Goal: Information Seeking & Learning: Learn about a topic

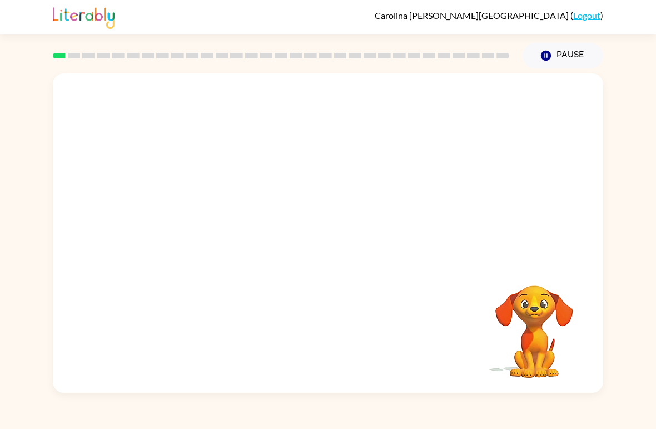
click at [550, 285] on video "Your browser must support playing .mp4 files to use Literably. Please try using…" at bounding box center [534, 323] width 111 height 111
click at [313, 233] on button "button" at bounding box center [327, 238] width 71 height 41
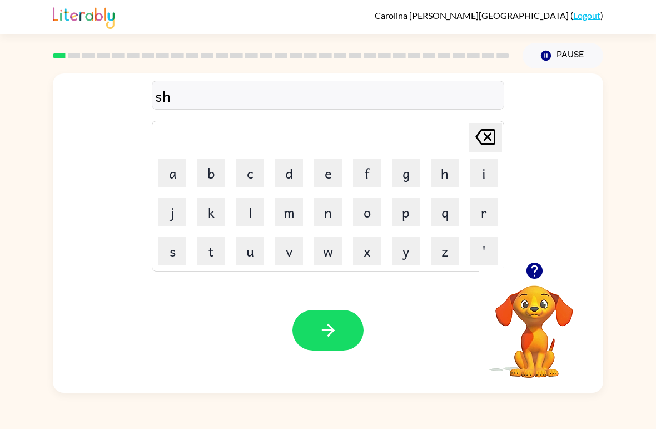
click at [534, 273] on icon "button" at bounding box center [534, 270] width 19 height 19
click at [536, 268] on icon "button" at bounding box center [534, 270] width 19 height 19
click at [326, 341] on button "button" at bounding box center [327, 330] width 71 height 41
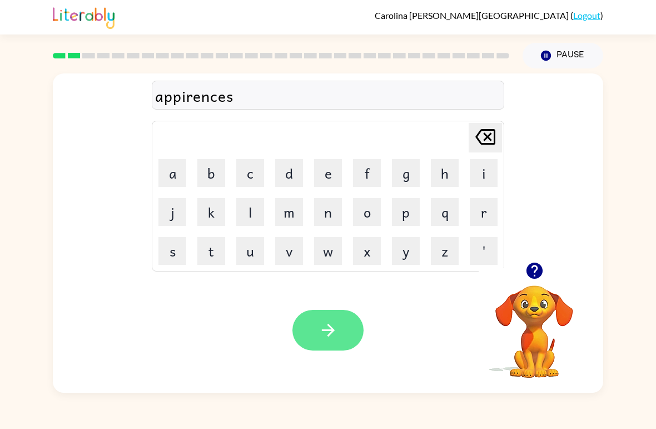
click at [336, 325] on icon "button" at bounding box center [328, 329] width 19 height 19
click at [336, 320] on button "button" at bounding box center [327, 330] width 71 height 41
click at [319, 324] on icon "button" at bounding box center [328, 329] width 19 height 19
click at [307, 337] on button "button" at bounding box center [327, 330] width 71 height 41
click at [322, 327] on icon "button" at bounding box center [328, 329] width 19 height 19
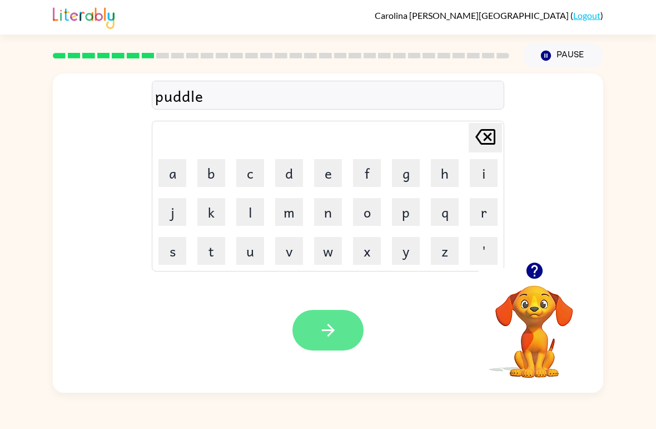
click at [324, 329] on icon "button" at bounding box center [328, 329] width 19 height 19
click at [327, 332] on icon "button" at bounding box center [328, 329] width 19 height 19
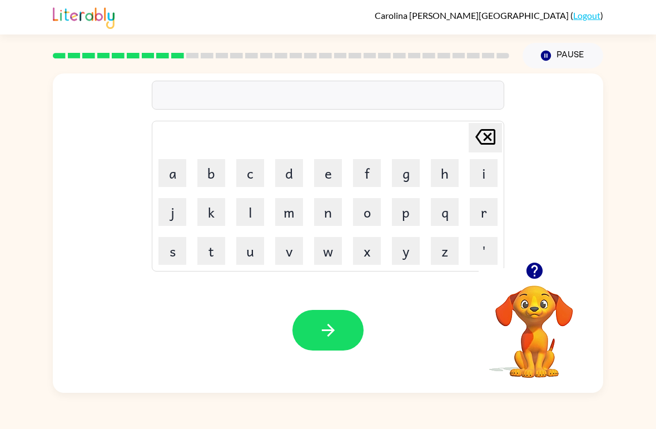
click at [533, 275] on icon "button" at bounding box center [534, 270] width 16 height 16
click at [541, 270] on icon "button" at bounding box center [534, 270] width 16 height 16
click at [536, 270] on icon "button" at bounding box center [534, 270] width 19 height 19
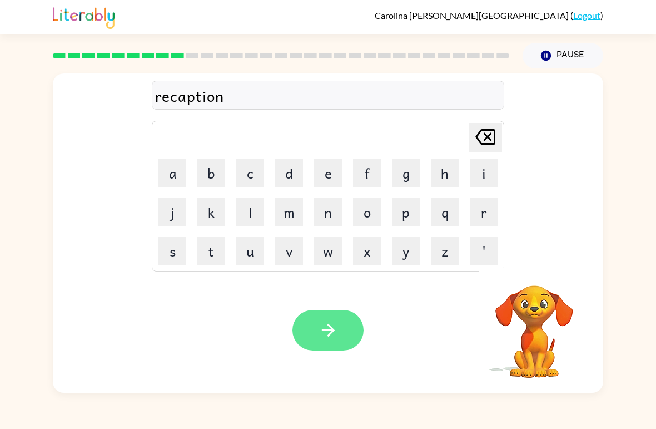
click at [310, 329] on button "button" at bounding box center [327, 330] width 71 height 41
click at [301, 324] on button "button" at bounding box center [327, 330] width 71 height 41
click at [306, 342] on button "button" at bounding box center [327, 330] width 71 height 41
click at [342, 310] on button "button" at bounding box center [327, 330] width 71 height 41
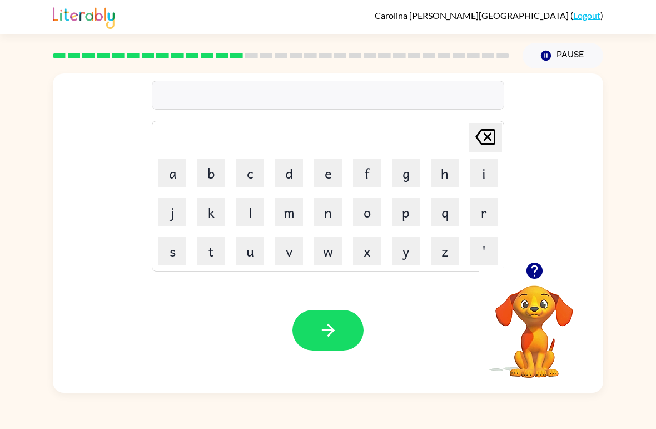
click at [535, 271] on icon "button" at bounding box center [534, 270] width 19 height 19
click at [538, 269] on icon "button" at bounding box center [534, 270] width 16 height 16
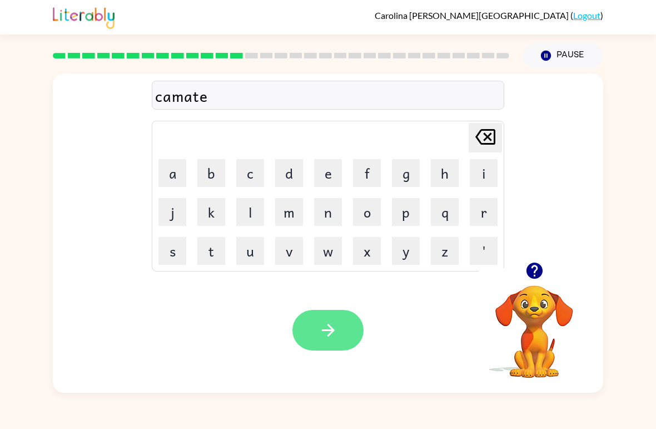
click at [306, 321] on button "button" at bounding box center [327, 330] width 71 height 41
click at [329, 335] on icon "button" at bounding box center [327, 330] width 13 height 13
click at [329, 336] on icon "button" at bounding box center [327, 330] width 13 height 13
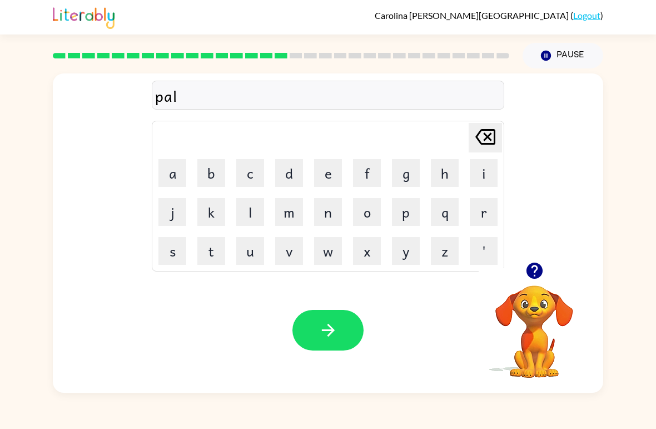
click at [122, 339] on div "Your browser must support playing .mp4 files to use Literably. Please try using…" at bounding box center [328, 329] width 550 height 125
click at [340, 339] on button "button" at bounding box center [327, 330] width 71 height 41
click at [312, 305] on div "Your browser must support playing .mp4 files to use Literably. Please try using…" at bounding box center [328, 329] width 550 height 125
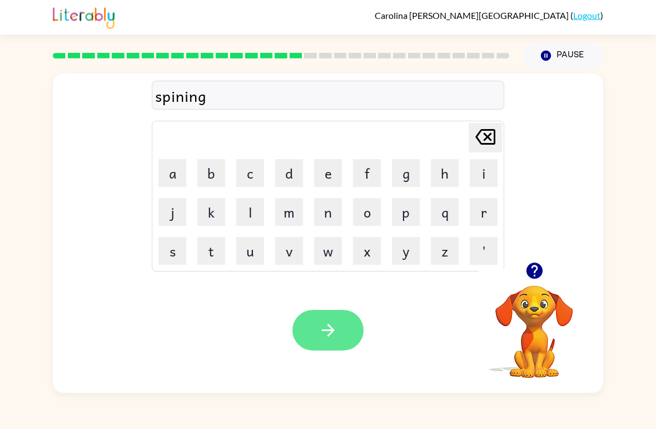
click at [325, 325] on icon "button" at bounding box center [328, 329] width 19 height 19
click at [309, 322] on button "button" at bounding box center [327, 330] width 71 height 41
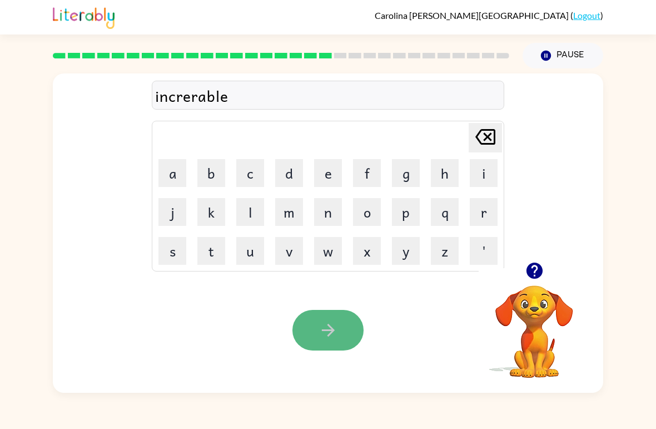
click at [330, 344] on button "button" at bounding box center [327, 330] width 71 height 41
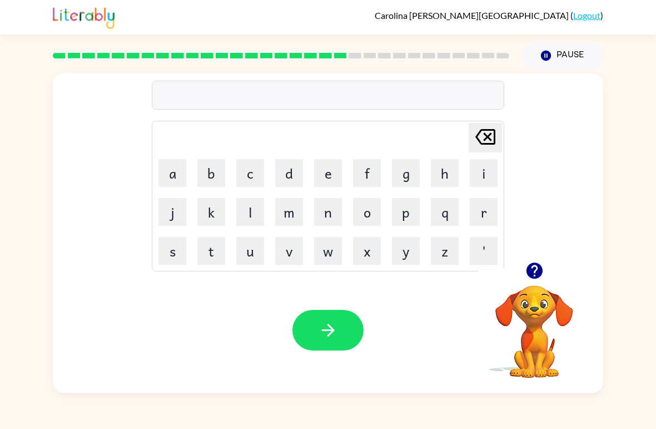
click at [540, 275] on icon "button" at bounding box center [534, 270] width 16 height 16
click at [346, 329] on button "button" at bounding box center [327, 330] width 71 height 41
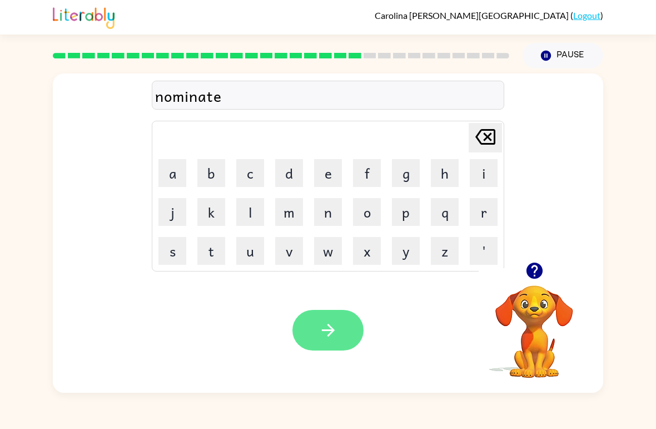
click at [326, 325] on icon "button" at bounding box center [328, 329] width 19 height 19
click at [335, 335] on icon "button" at bounding box center [328, 329] width 19 height 19
click at [320, 349] on button "button" at bounding box center [327, 330] width 71 height 41
click at [322, 335] on icon "button" at bounding box center [328, 329] width 19 height 19
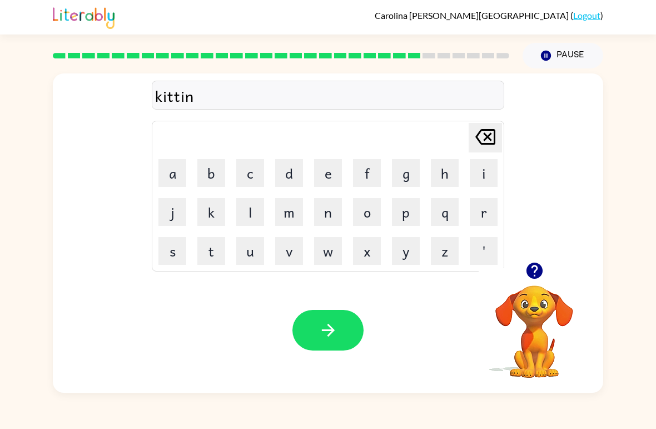
click at [539, 272] on icon "button" at bounding box center [534, 270] width 16 height 16
click at [540, 275] on icon "button" at bounding box center [534, 270] width 16 height 16
click at [540, 270] on icon "button" at bounding box center [534, 270] width 16 height 16
click at [97, 365] on div "Your browser must support playing .mp4 files to use Literably. Please try using…" at bounding box center [328, 329] width 550 height 125
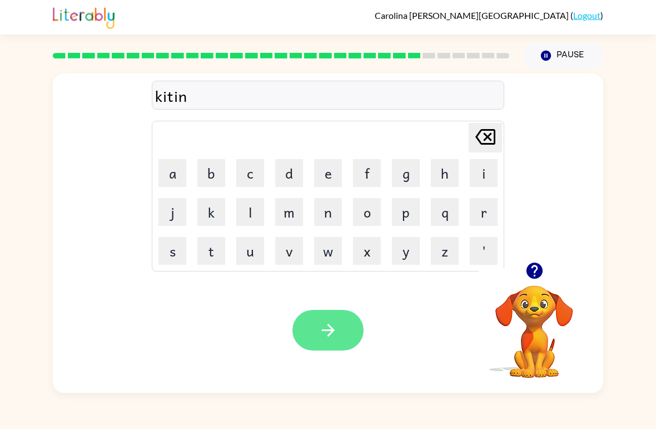
click at [354, 321] on button "button" at bounding box center [327, 330] width 71 height 41
click at [322, 337] on icon "button" at bounding box center [328, 329] width 19 height 19
click at [326, 345] on button "button" at bounding box center [327, 330] width 71 height 41
click at [325, 327] on icon "button" at bounding box center [328, 329] width 19 height 19
click at [329, 335] on icon "button" at bounding box center [327, 330] width 13 height 13
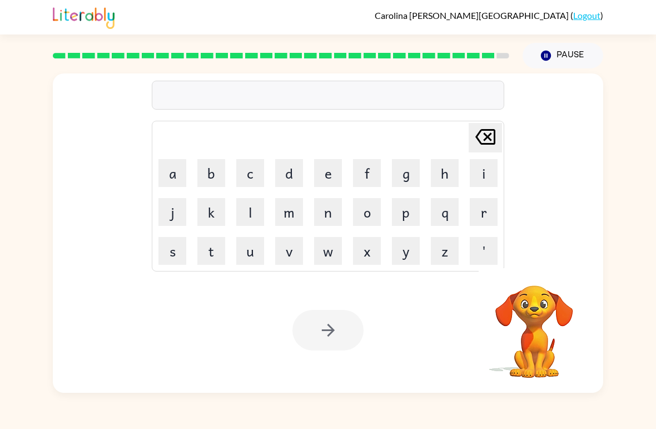
click at [97, 365] on div "Your browser must support playing .mp4 files to use Literably. Please try using…" at bounding box center [328, 329] width 550 height 125
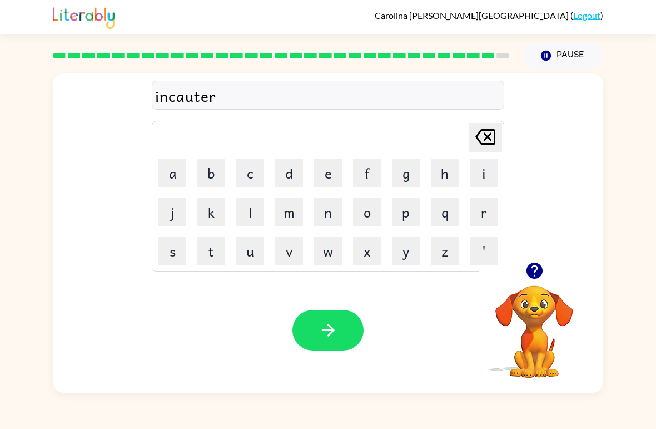
click at [97, 365] on div "Your browser must support playing .mp4 files to use Literably. Please try using…" at bounding box center [328, 329] width 550 height 125
click at [339, 338] on button "button" at bounding box center [327, 330] width 71 height 41
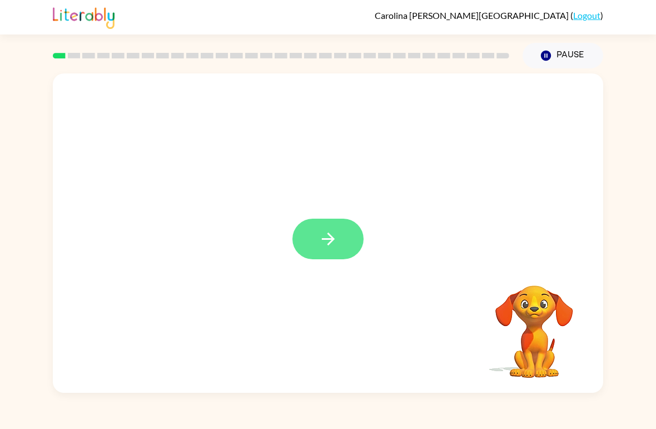
click at [324, 259] on button "button" at bounding box center [327, 238] width 71 height 41
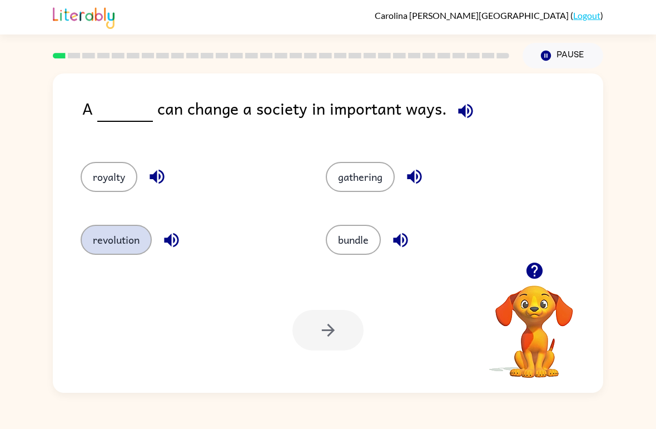
click at [106, 243] on button "revolution" at bounding box center [116, 240] width 71 height 30
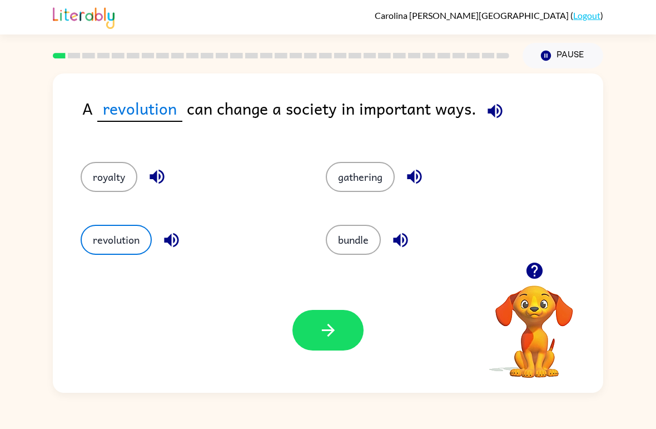
click at [95, 148] on div "royalty" at bounding box center [181, 172] width 245 height 63
click at [97, 157] on div "royalty" at bounding box center [181, 172] width 245 height 63
click at [113, 176] on button "royalty" at bounding box center [109, 177] width 57 height 30
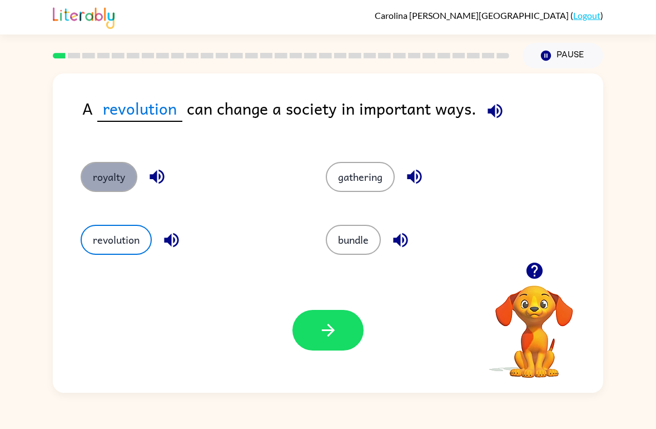
click at [113, 176] on button "royalty" at bounding box center [109, 177] width 57 height 30
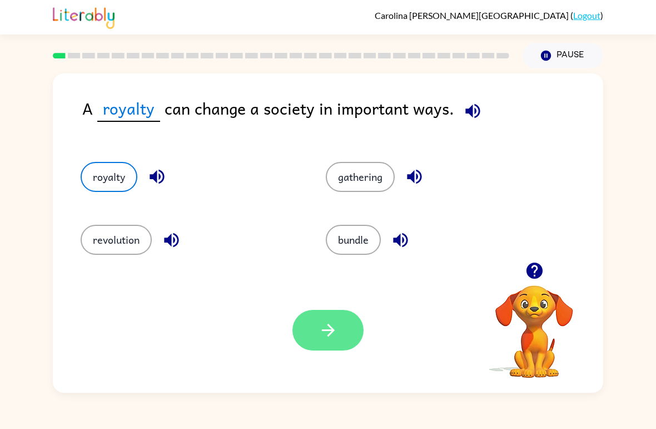
click at [327, 343] on button "button" at bounding box center [327, 330] width 71 height 41
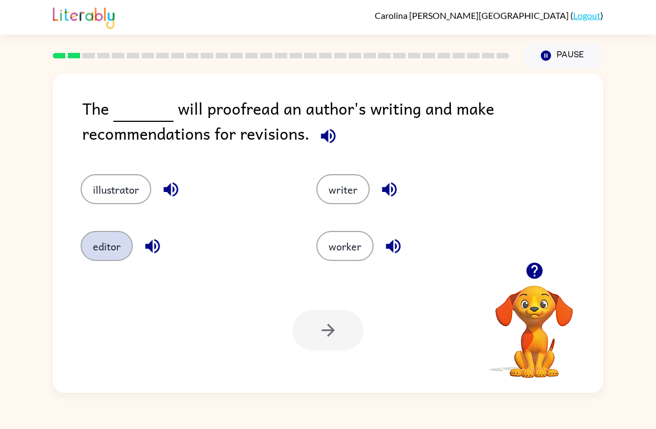
click at [95, 249] on button "editor" at bounding box center [107, 246] width 52 height 30
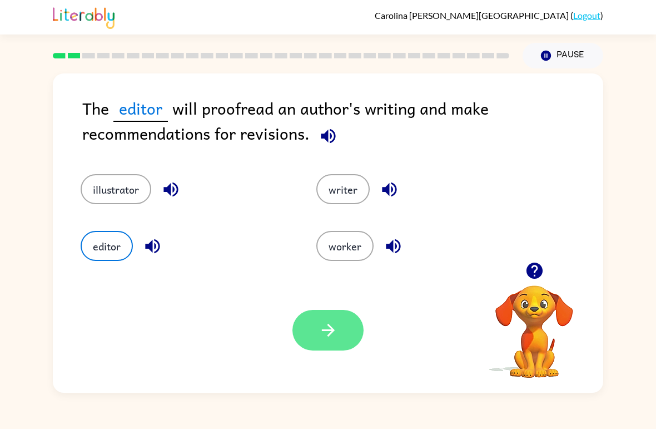
click at [342, 319] on button "button" at bounding box center [327, 330] width 71 height 41
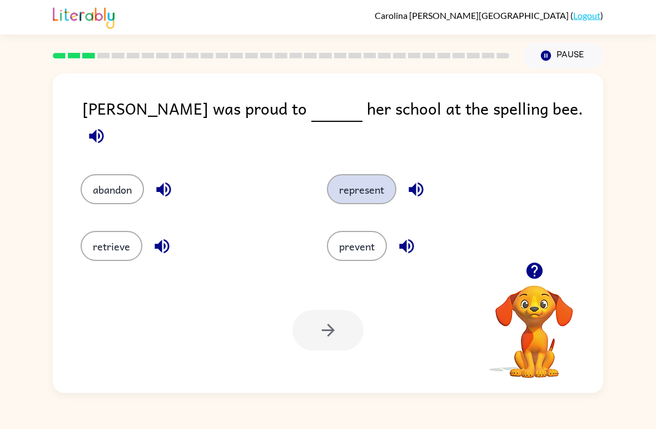
click at [375, 187] on button "represent" at bounding box center [361, 189] width 69 height 30
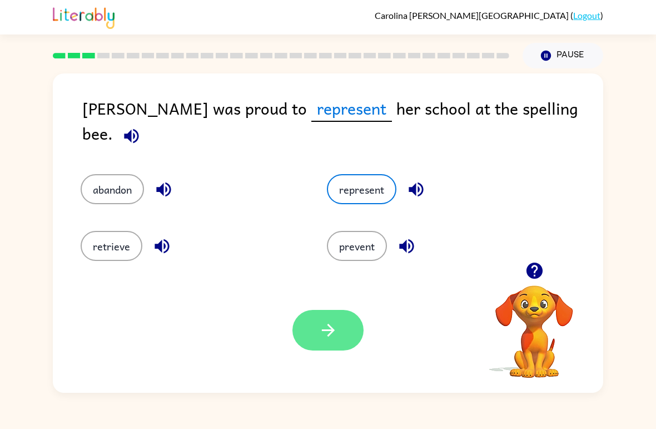
click at [317, 345] on button "button" at bounding box center [327, 330] width 71 height 41
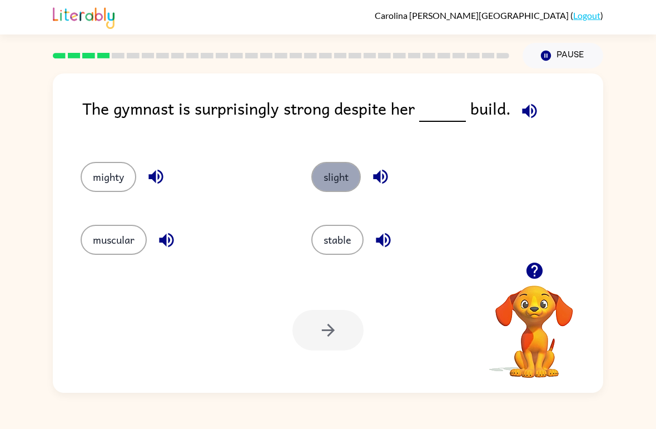
click at [346, 168] on button "slight" at bounding box center [335, 177] width 49 height 30
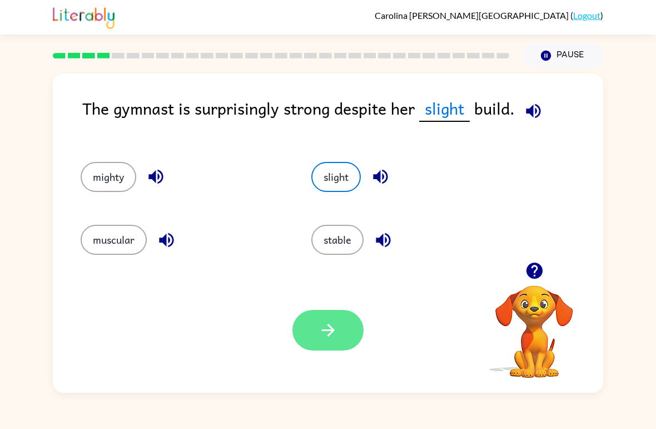
click at [335, 349] on button "button" at bounding box center [327, 330] width 71 height 41
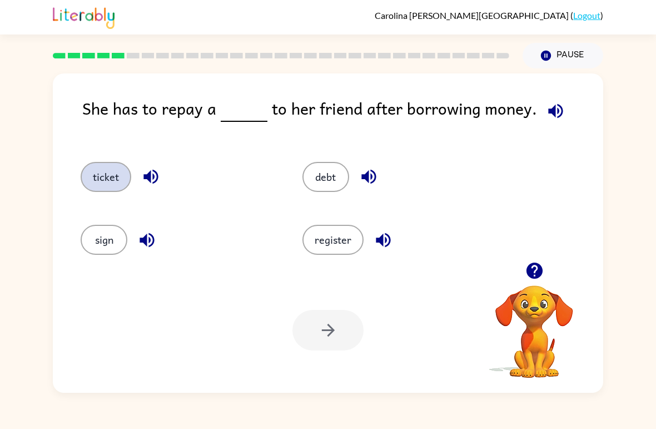
click at [115, 192] on button "ticket" at bounding box center [106, 177] width 51 height 30
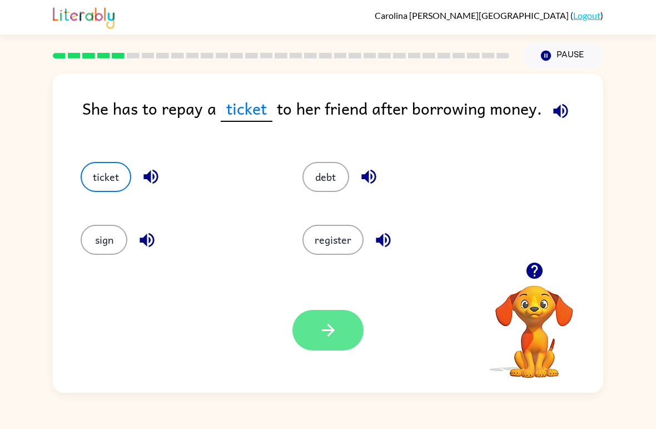
click at [322, 321] on icon "button" at bounding box center [328, 329] width 19 height 19
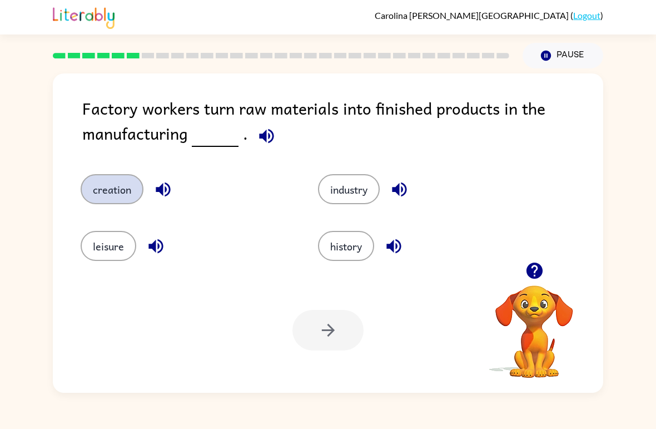
click at [116, 201] on button "creation" at bounding box center [112, 189] width 63 height 30
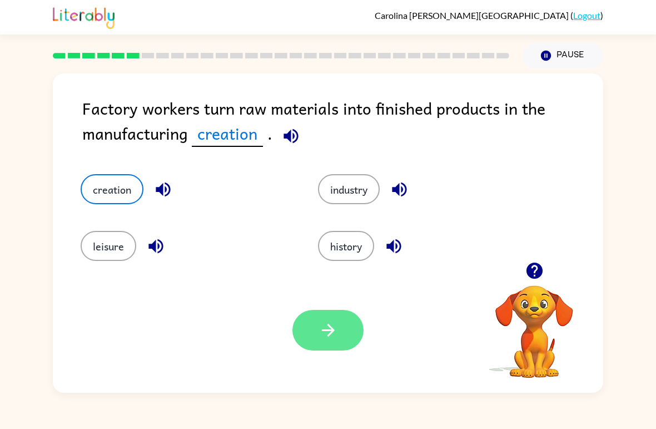
click at [308, 316] on button "button" at bounding box center [327, 330] width 71 height 41
click at [308, 316] on div at bounding box center [327, 330] width 71 height 41
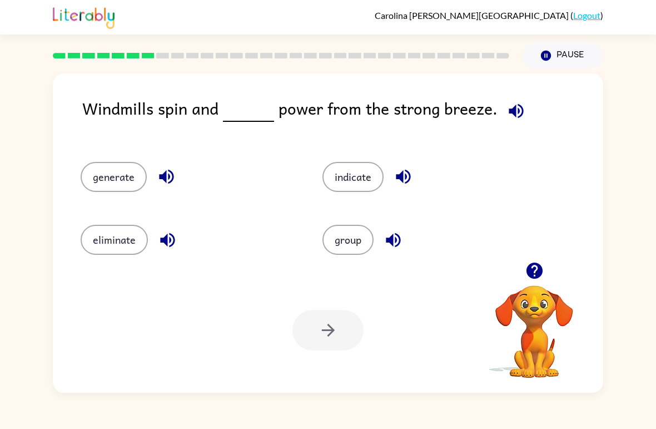
click at [136, 203] on div "generate" at bounding box center [180, 172] width 242 height 63
click at [133, 178] on button "generate" at bounding box center [114, 177] width 66 height 30
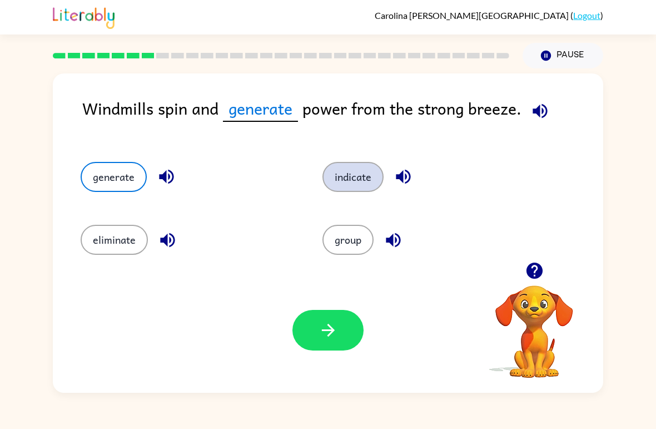
click at [373, 192] on button "indicate" at bounding box center [352, 177] width 61 height 30
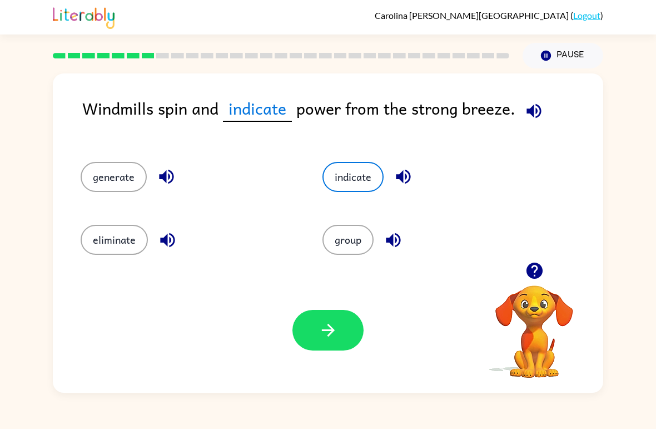
click at [325, 357] on div "Your browser must support playing .mp4 files to use Literably. Please try using…" at bounding box center [328, 329] width 550 height 125
click at [324, 357] on div "Your browser must support playing .mp4 files to use Literably. Please try using…" at bounding box center [328, 329] width 550 height 125
click at [340, 335] on button "button" at bounding box center [327, 330] width 71 height 41
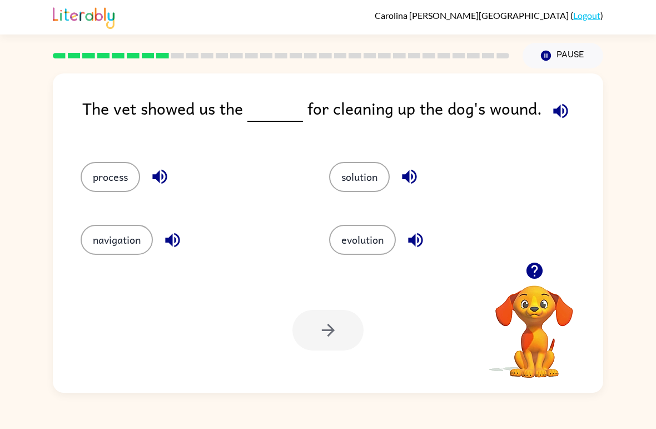
click at [87, 191] on div "process" at bounding box center [192, 177] width 223 height 30
click at [97, 182] on button "process" at bounding box center [110, 177] width 59 height 30
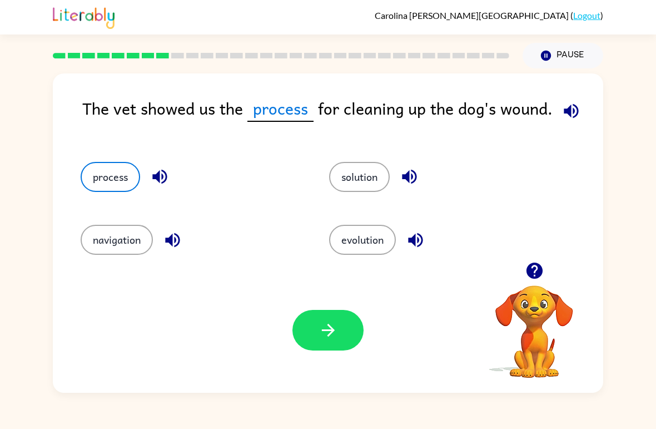
click at [325, 357] on div "Your browser must support playing .mp4 files to use Literably. Please try using…" at bounding box center [328, 329] width 550 height 125
click at [324, 345] on button "button" at bounding box center [327, 330] width 71 height 41
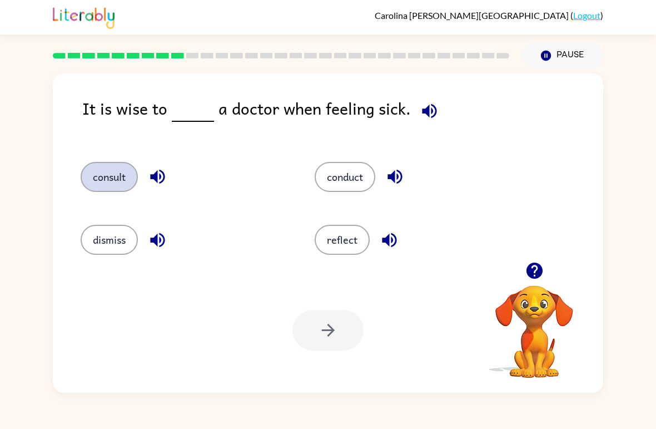
click at [93, 191] on button "consult" at bounding box center [109, 177] width 57 height 30
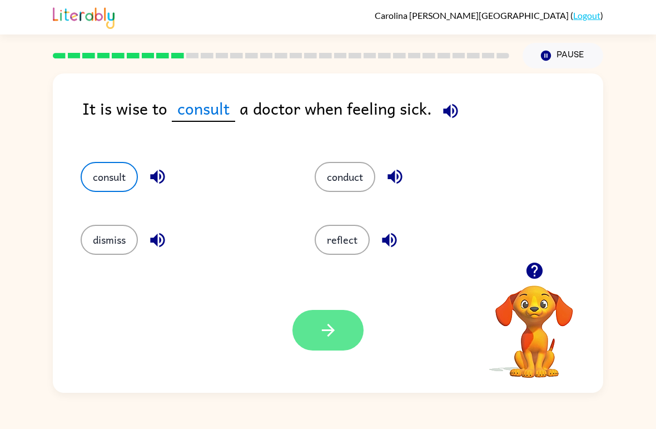
click at [351, 330] on button "button" at bounding box center [327, 330] width 71 height 41
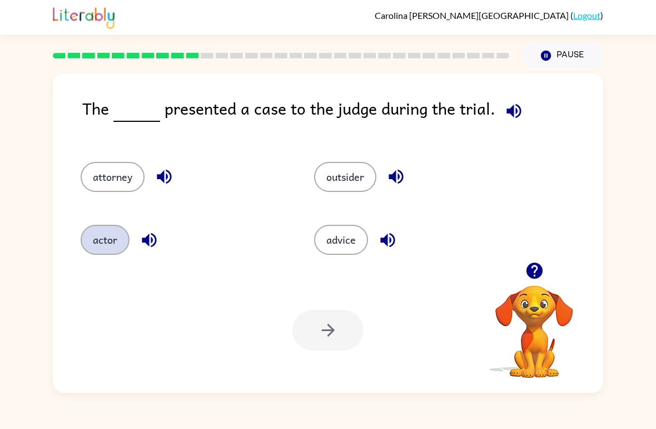
click at [120, 253] on button "actor" at bounding box center [105, 240] width 49 height 30
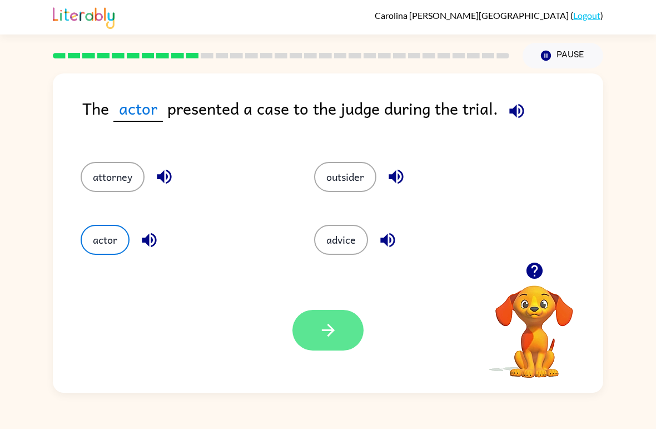
click at [312, 327] on button "button" at bounding box center [327, 330] width 71 height 41
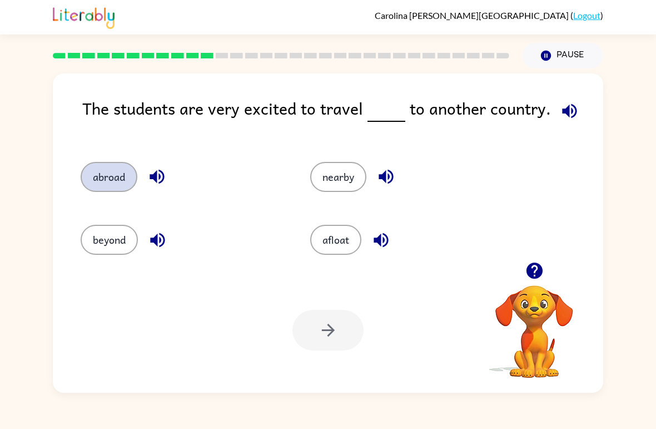
click at [103, 180] on button "abroad" at bounding box center [109, 177] width 57 height 30
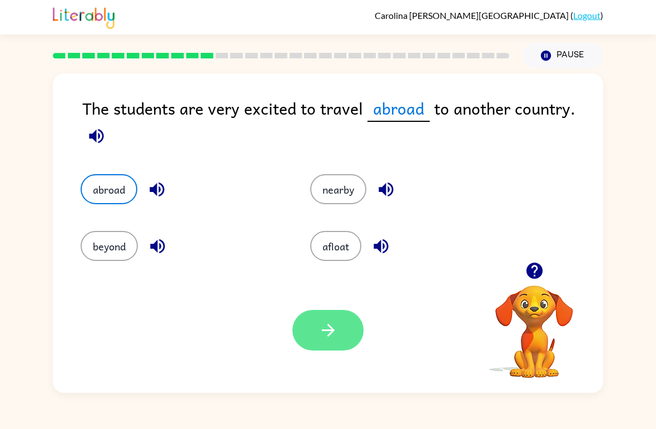
click at [317, 349] on button "button" at bounding box center [327, 330] width 71 height 41
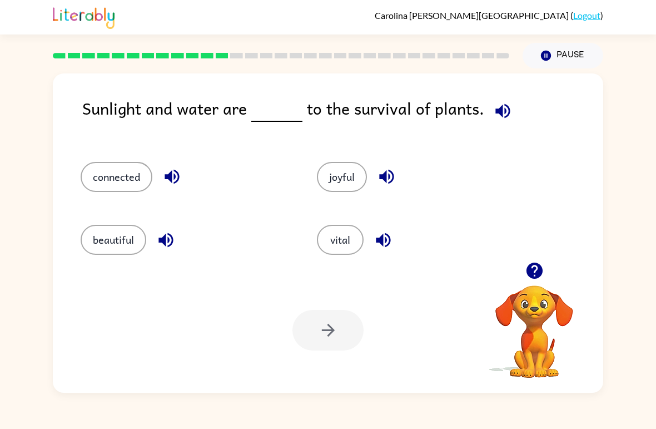
click at [120, 202] on div "connected" at bounding box center [177, 172] width 236 height 63
click at [122, 190] on button "connected" at bounding box center [117, 177] width 72 height 30
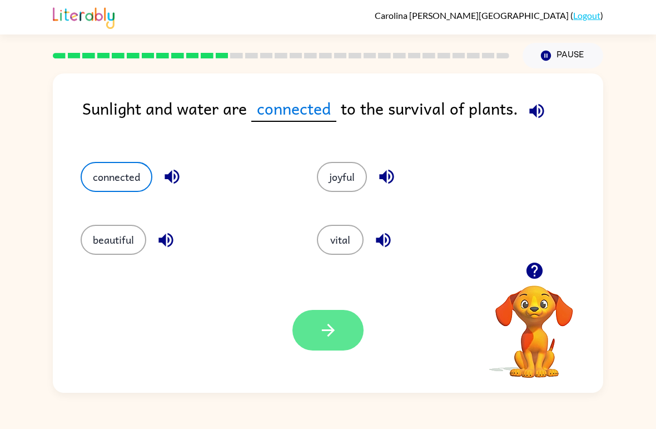
click at [337, 349] on button "button" at bounding box center [327, 330] width 71 height 41
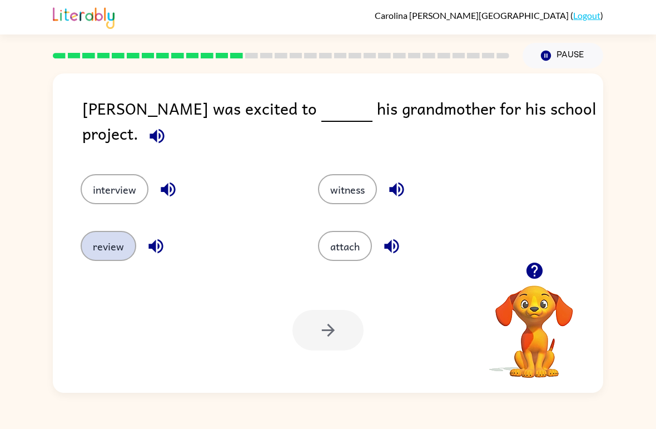
click at [104, 232] on button "review" at bounding box center [109, 246] width 56 height 30
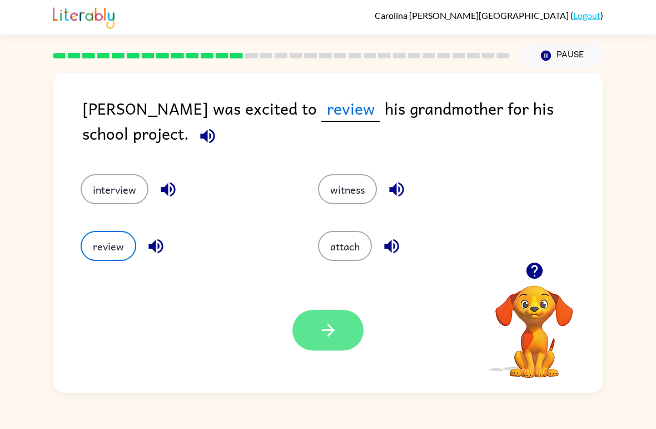
click at [340, 320] on button "button" at bounding box center [327, 330] width 71 height 41
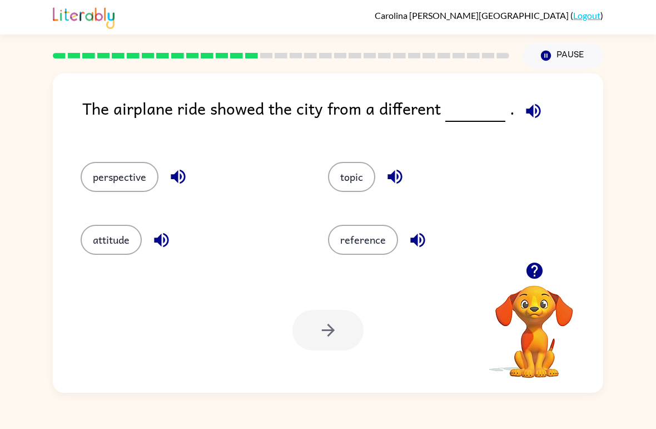
click at [360, 272] on div "Your browser must support playing .mp4 files to use Literably. Please try using…" at bounding box center [328, 329] width 550 height 125
click at [376, 245] on button "reference" at bounding box center [363, 240] width 70 height 30
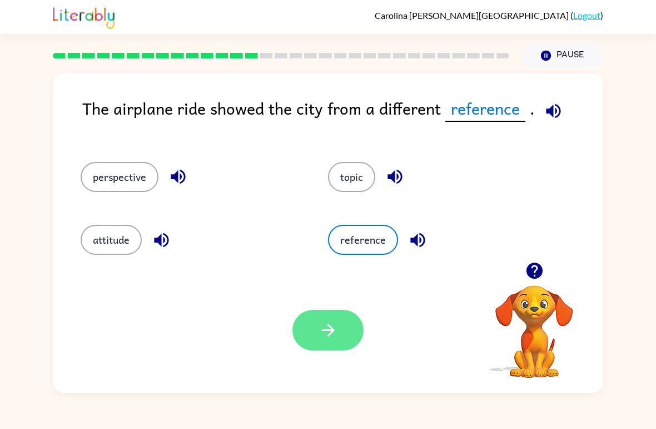
click at [311, 350] on button "button" at bounding box center [327, 330] width 71 height 41
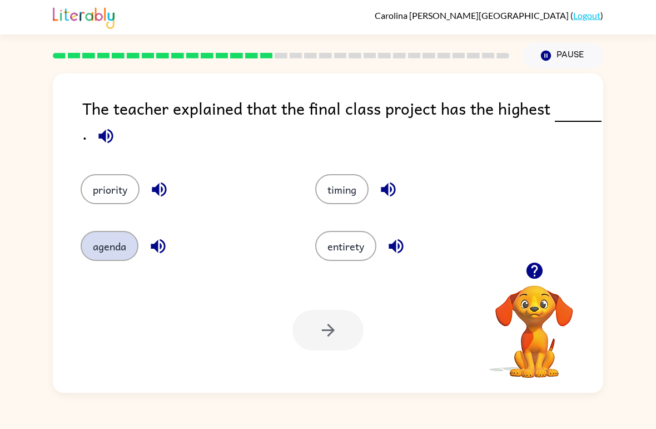
click at [117, 252] on button "agenda" at bounding box center [110, 246] width 58 height 30
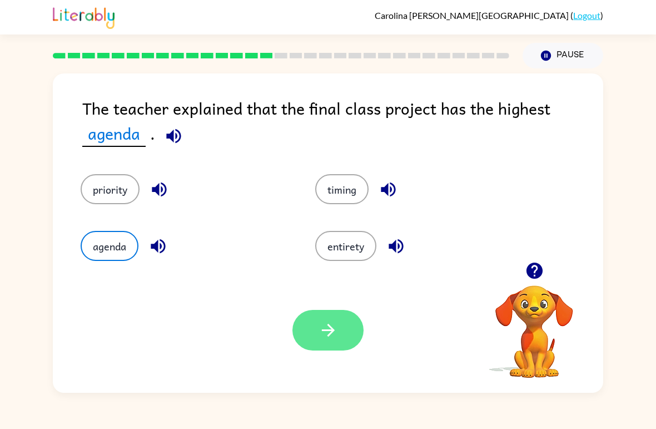
click at [330, 350] on button "button" at bounding box center [327, 330] width 71 height 41
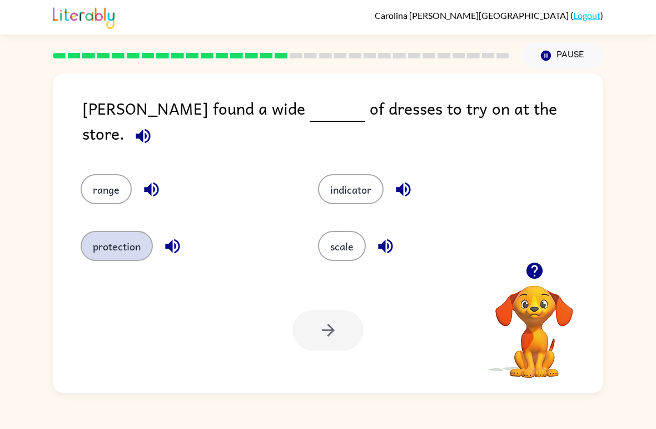
click at [137, 255] on button "protection" at bounding box center [117, 246] width 72 height 30
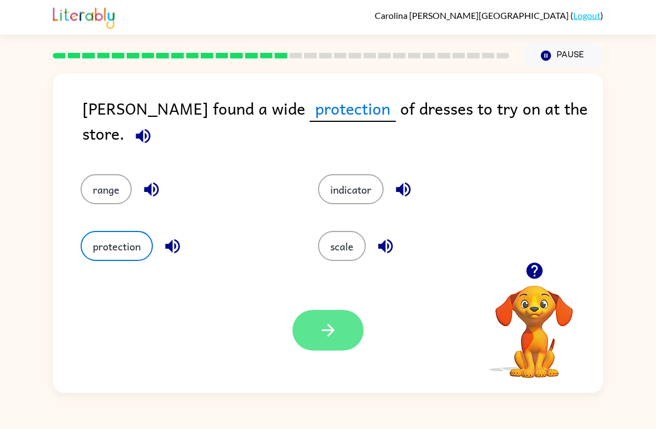
click at [327, 335] on icon "button" at bounding box center [328, 329] width 19 height 19
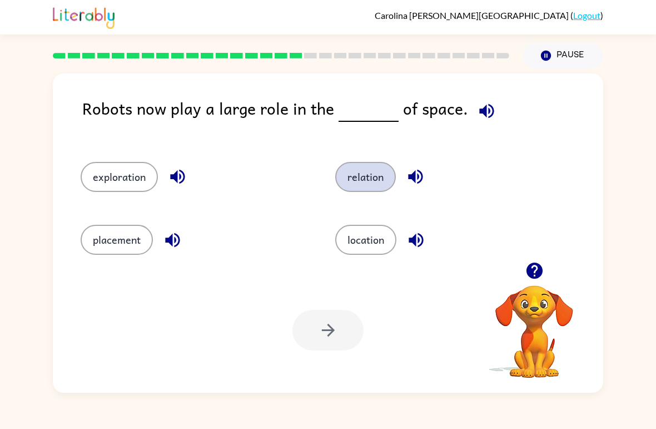
click at [375, 181] on button "relation" at bounding box center [365, 177] width 61 height 30
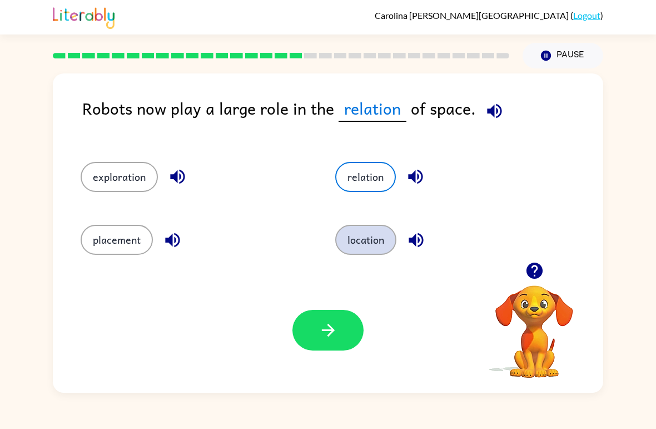
click at [362, 255] on button "location" at bounding box center [365, 240] width 61 height 30
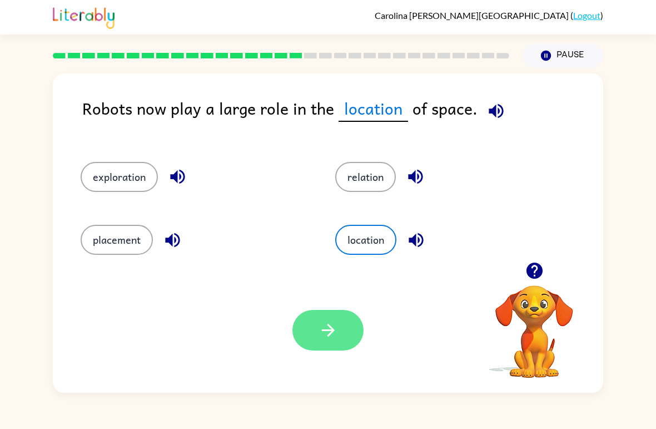
click at [350, 313] on button "button" at bounding box center [327, 330] width 71 height 41
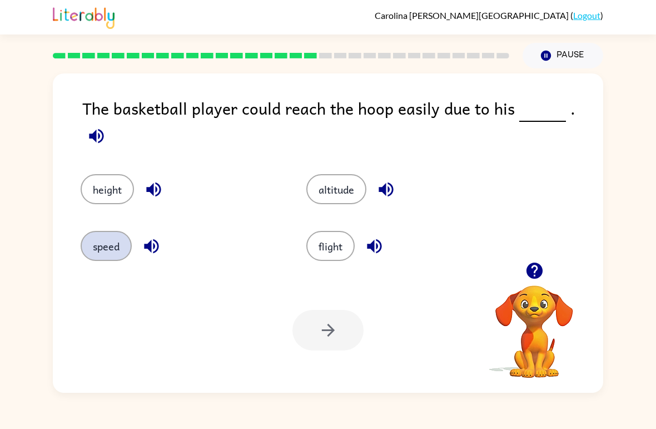
click at [126, 237] on button "speed" at bounding box center [106, 246] width 51 height 30
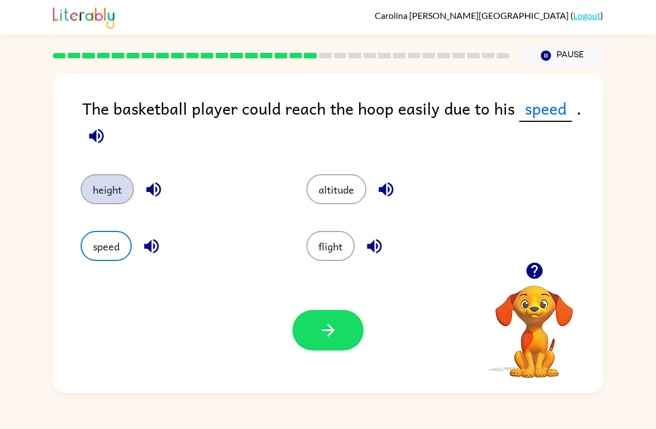
click at [93, 183] on button "height" at bounding box center [107, 189] width 53 height 30
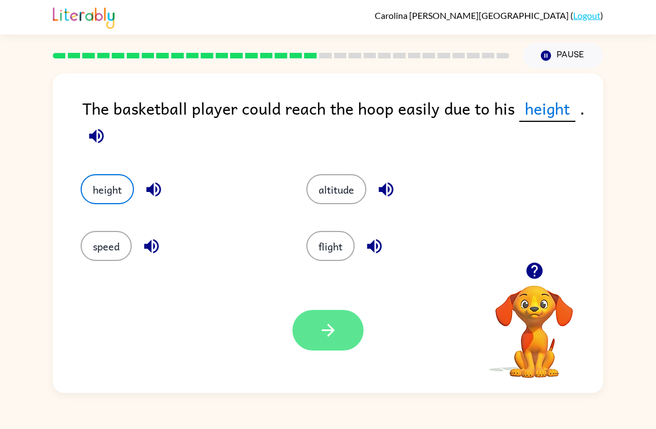
click at [329, 331] on icon "button" at bounding box center [327, 330] width 13 height 13
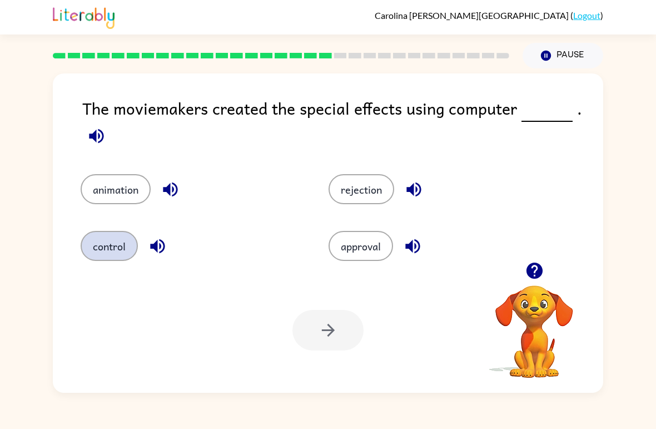
click at [115, 261] on button "control" at bounding box center [109, 246] width 57 height 30
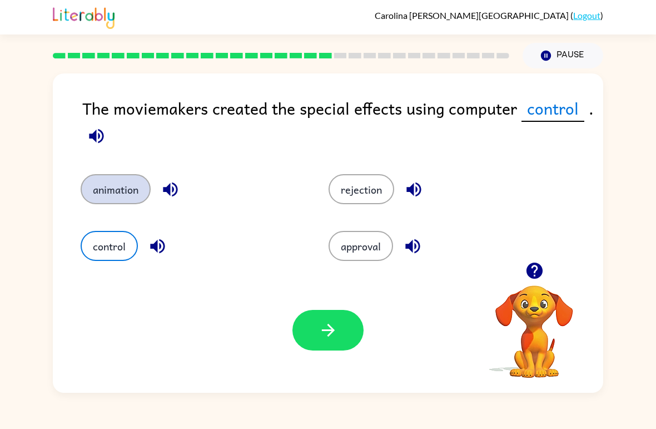
click at [117, 195] on button "animation" at bounding box center [116, 189] width 70 height 30
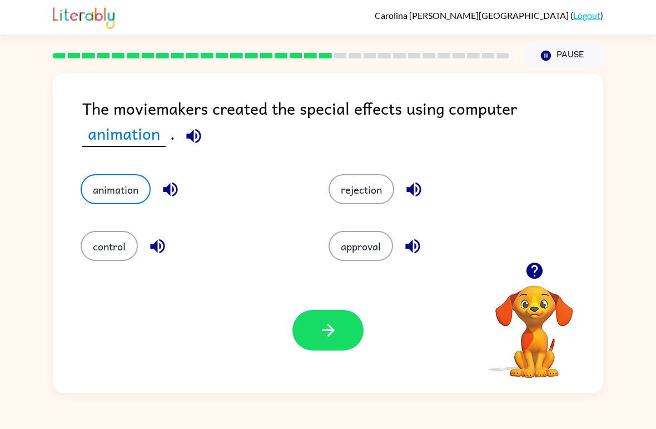
click at [329, 362] on div "Your browser must support playing .mp4 files to use Literably. Please try using…" at bounding box center [328, 329] width 550 height 125
click at [317, 336] on button "button" at bounding box center [327, 330] width 71 height 41
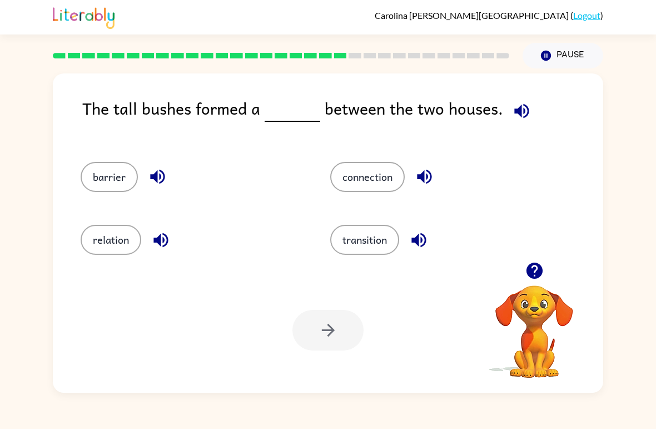
click at [84, 216] on div "relation" at bounding box center [184, 234] width 250 height 63
click at [82, 172] on button "barrier" at bounding box center [109, 177] width 57 height 30
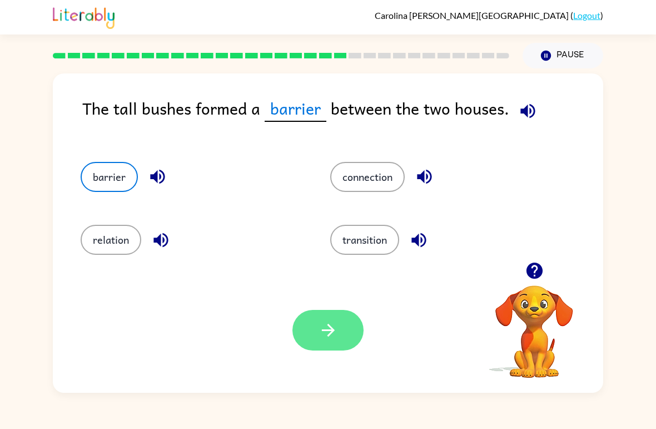
click at [313, 323] on button "button" at bounding box center [327, 330] width 71 height 41
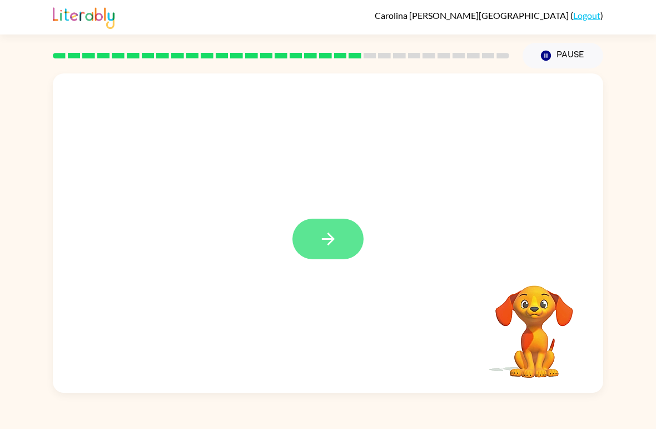
click at [323, 251] on button "button" at bounding box center [327, 238] width 71 height 41
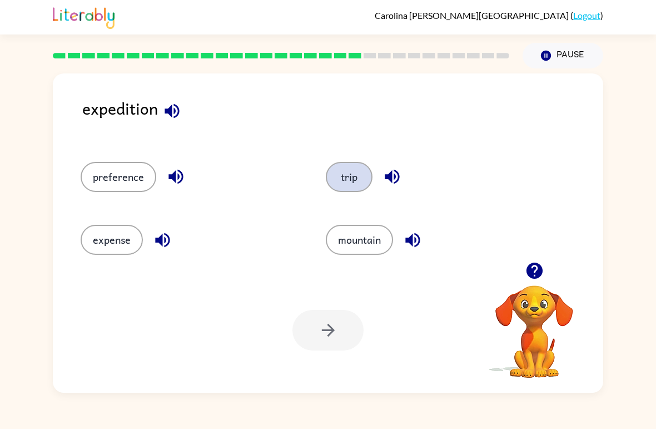
click at [355, 177] on button "trip" at bounding box center [349, 177] width 47 height 30
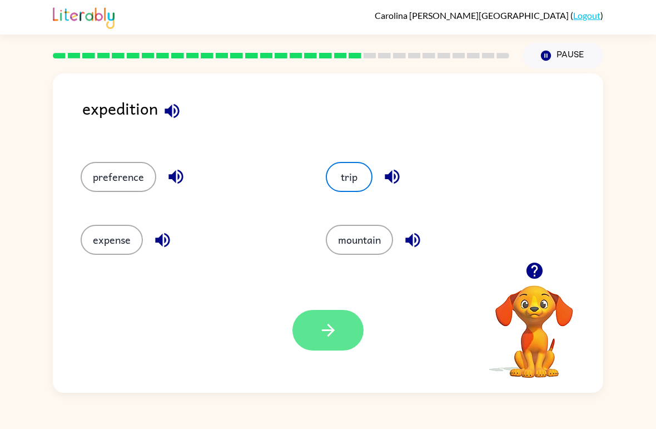
click at [312, 350] on button "button" at bounding box center [327, 330] width 71 height 41
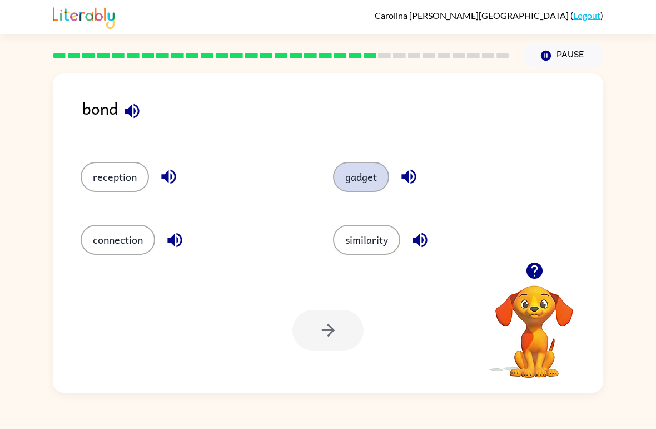
click at [359, 190] on button "gadget" at bounding box center [361, 177] width 56 height 30
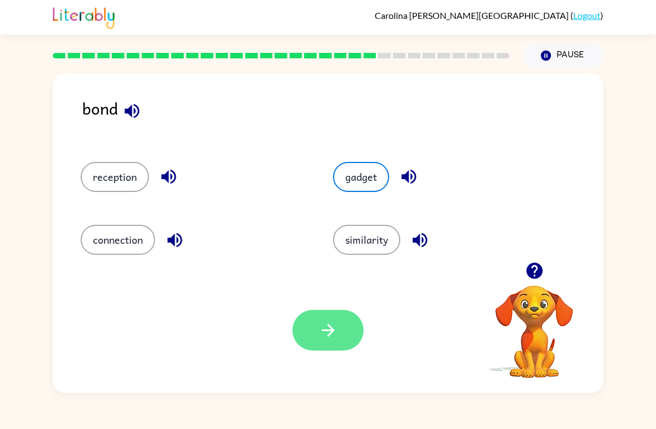
click at [338, 350] on button "button" at bounding box center [327, 330] width 71 height 41
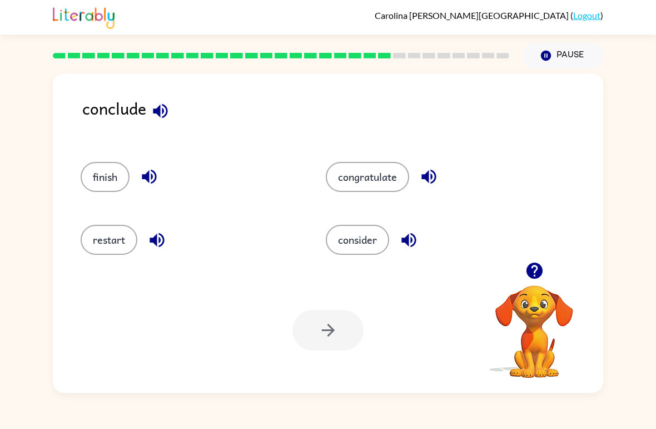
click at [77, 175] on div "finish" at bounding box center [181, 172] width 245 height 63
click at [95, 186] on button "finish" at bounding box center [105, 177] width 49 height 30
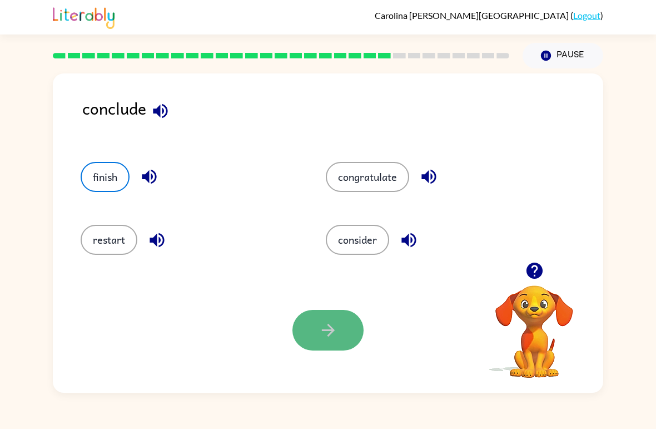
click at [325, 318] on button "button" at bounding box center [327, 330] width 71 height 41
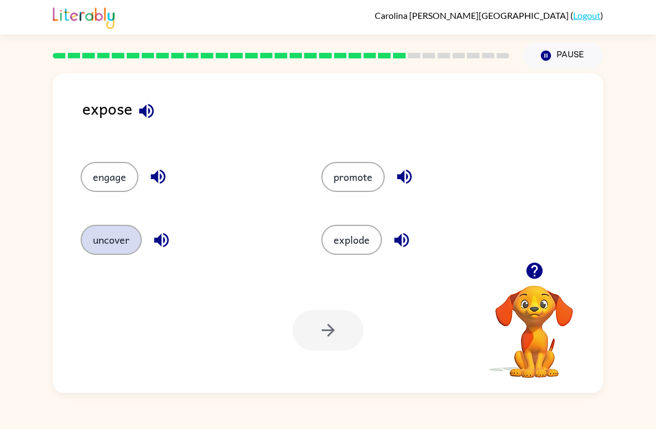
click at [115, 251] on button "uncover" at bounding box center [111, 240] width 61 height 30
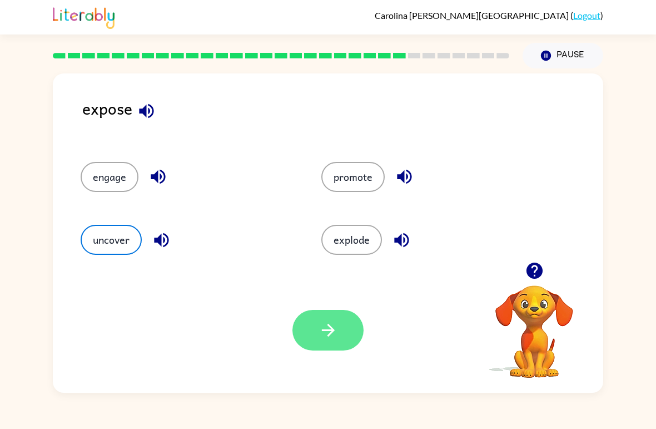
click at [309, 328] on button "button" at bounding box center [327, 330] width 71 height 41
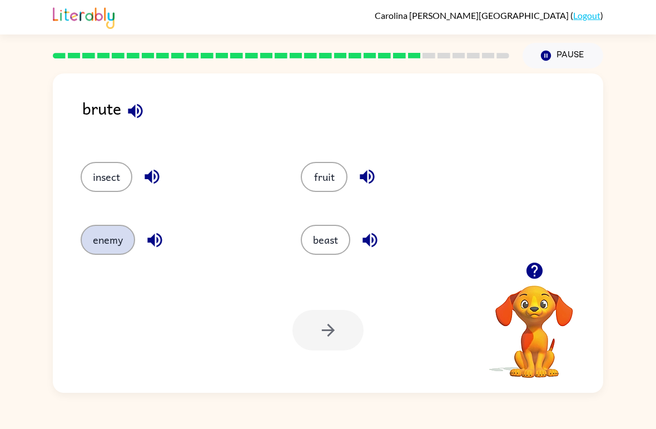
click at [101, 249] on button "enemy" at bounding box center [108, 240] width 54 height 30
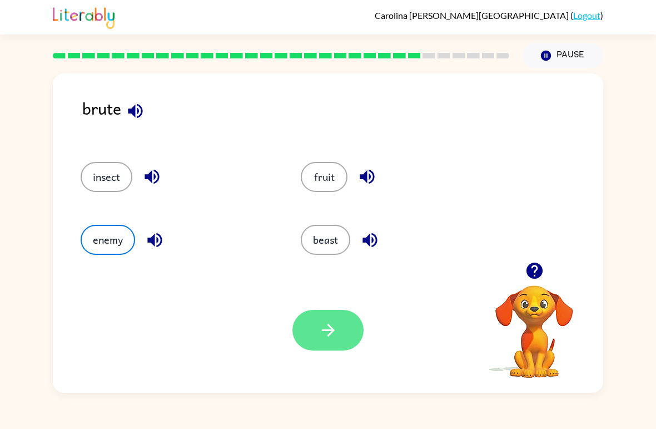
click at [324, 337] on icon "button" at bounding box center [328, 329] width 19 height 19
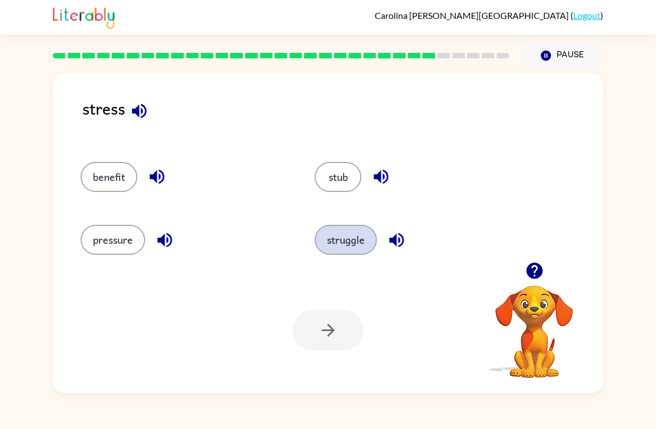
click at [371, 245] on button "struggle" at bounding box center [346, 240] width 62 height 30
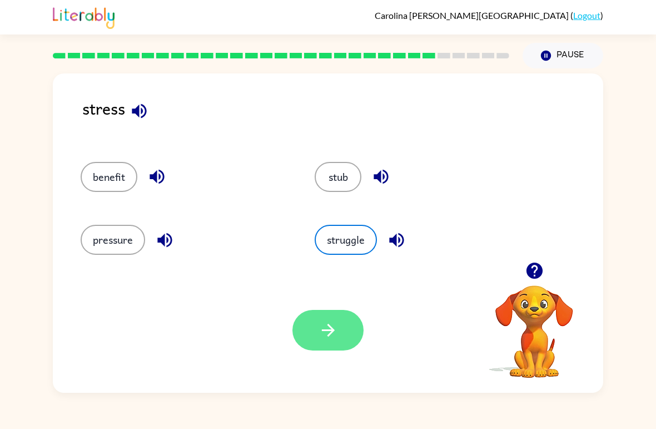
click at [345, 325] on button "button" at bounding box center [327, 330] width 71 height 41
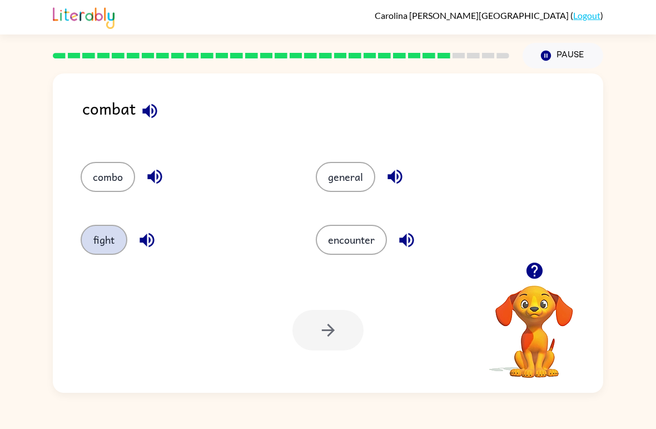
click at [95, 251] on button "fight" at bounding box center [104, 240] width 47 height 30
click at [344, 341] on button "button" at bounding box center [327, 330] width 71 height 41
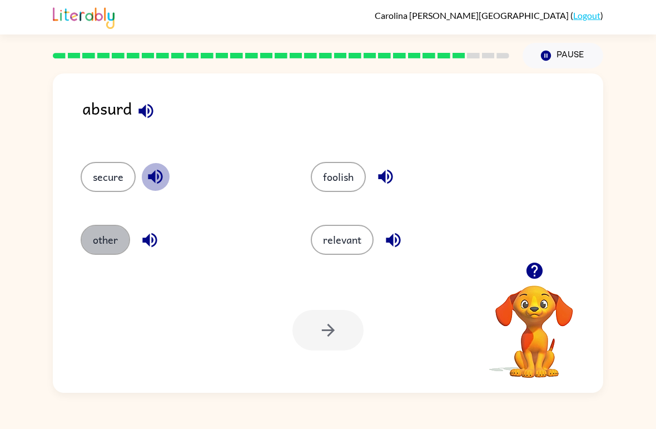
click at [97, 240] on button "other" at bounding box center [105, 240] width 49 height 30
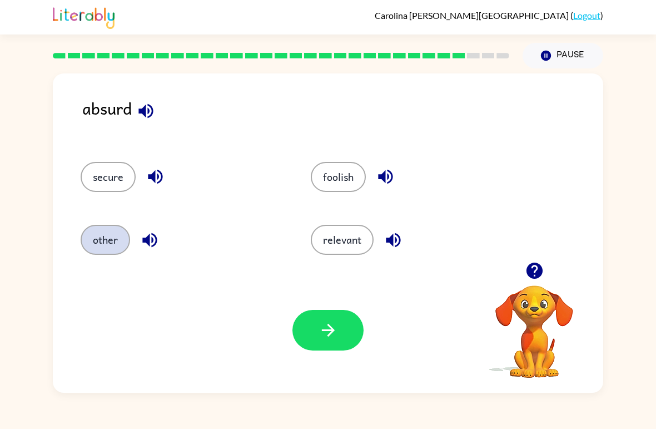
click at [90, 244] on button "other" at bounding box center [105, 240] width 49 height 30
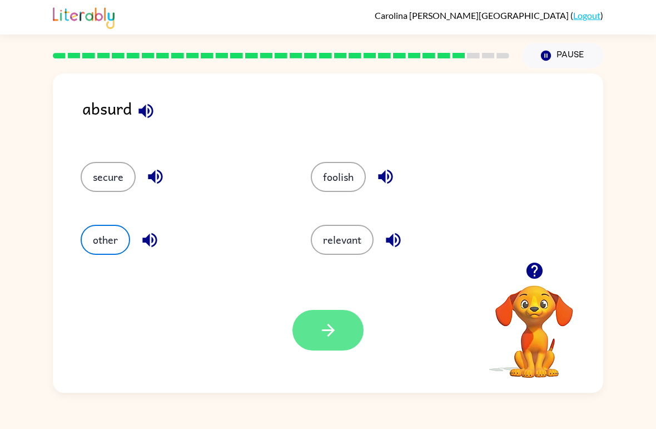
click at [335, 342] on button "button" at bounding box center [327, 330] width 71 height 41
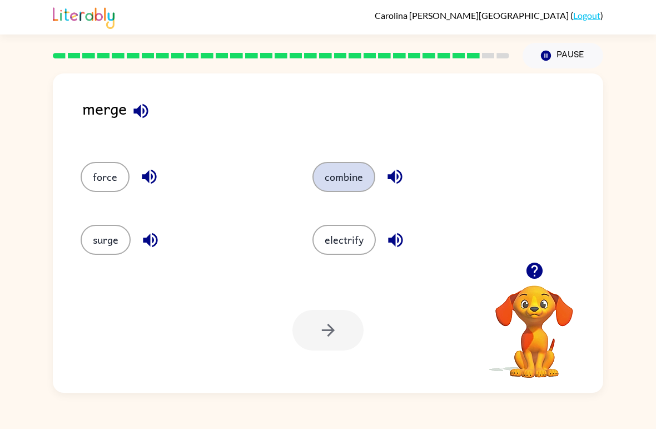
click at [340, 179] on button "combine" at bounding box center [343, 177] width 63 height 30
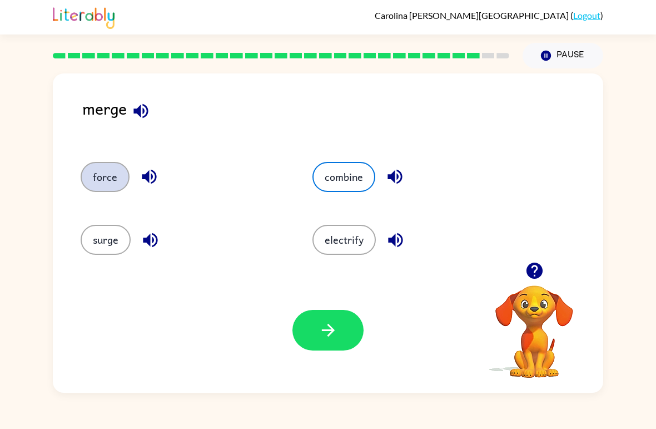
click at [101, 180] on button "force" at bounding box center [105, 177] width 49 height 30
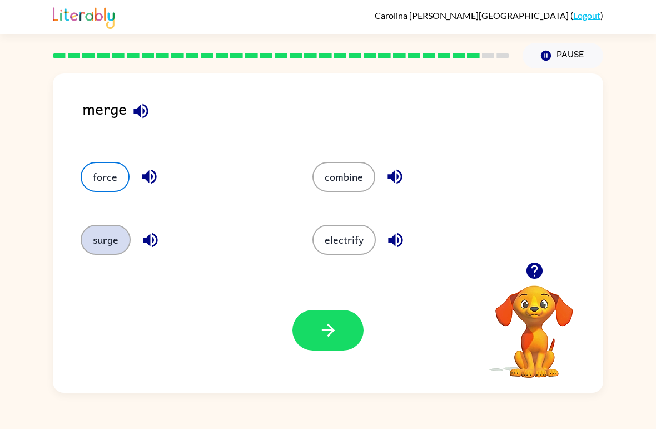
click at [119, 241] on button "surge" at bounding box center [106, 240] width 50 height 30
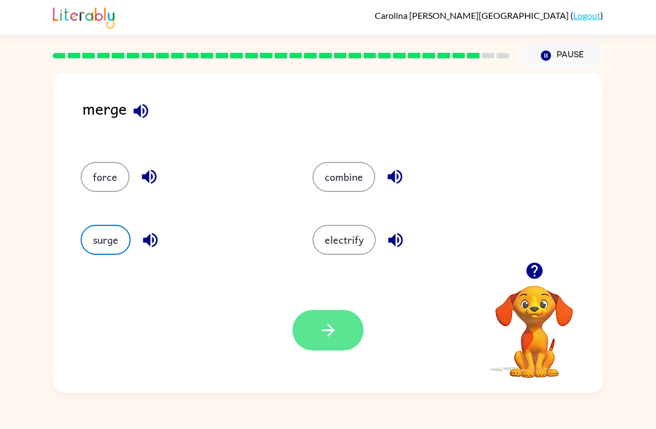
click at [331, 344] on button "button" at bounding box center [327, 330] width 71 height 41
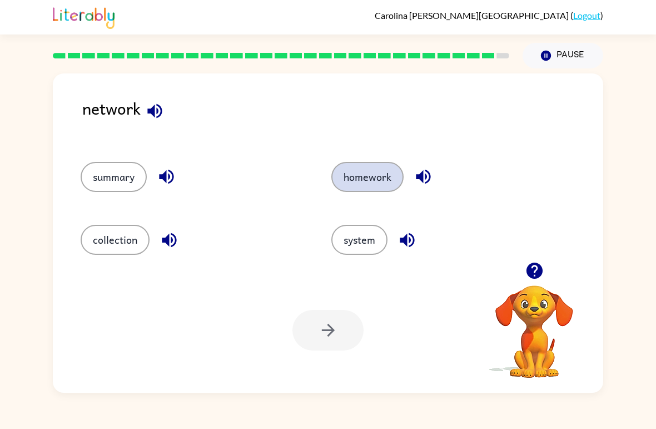
click at [390, 188] on button "homework" at bounding box center [367, 177] width 72 height 30
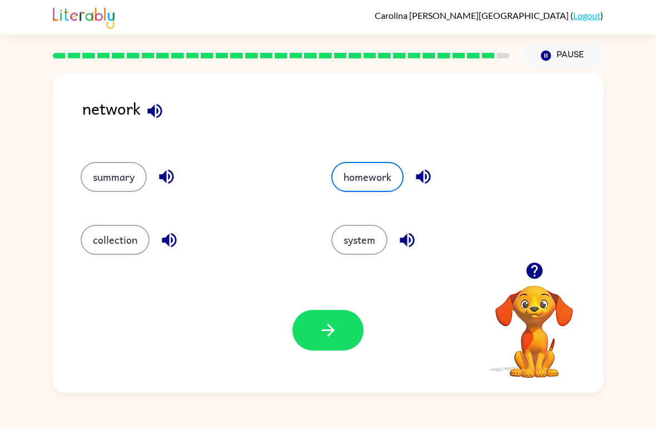
click at [347, 360] on div "Your browser must support playing .mp4 files to use Literably. Please try using…" at bounding box center [328, 329] width 550 height 125
click at [331, 340] on button "button" at bounding box center [327, 330] width 71 height 41
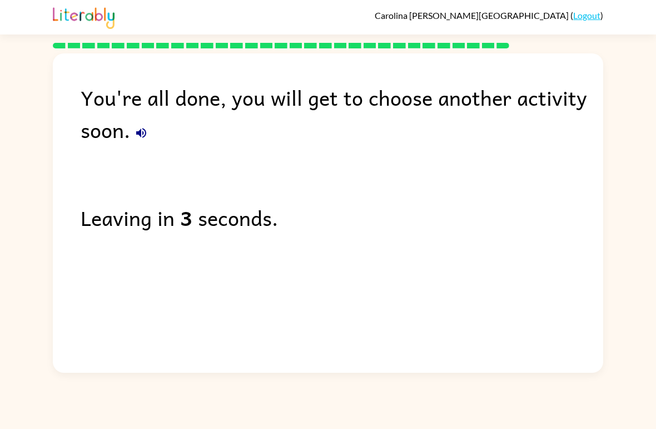
click at [203, 92] on div "You're all done, you will get to choose another activity soon." at bounding box center [342, 113] width 523 height 64
